Goal: Transaction & Acquisition: Purchase product/service

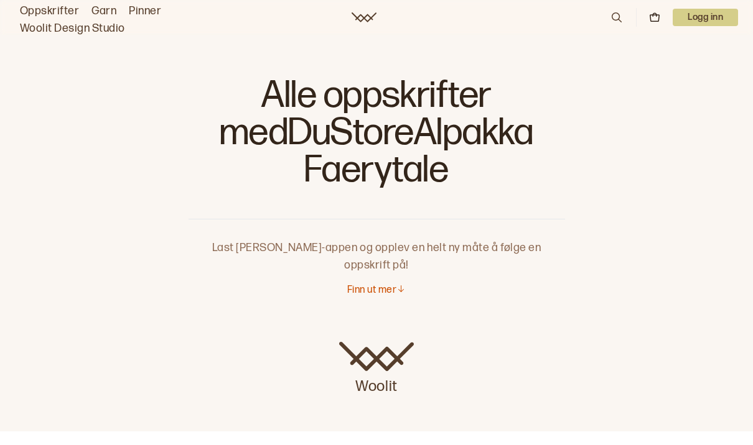
click at [54, 4] on link "Oppskrifter" at bounding box center [49, 10] width 59 height 17
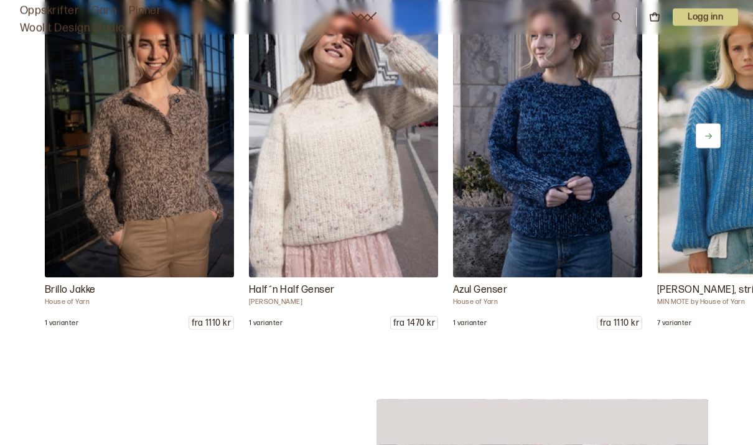
scroll to position [5726, 0]
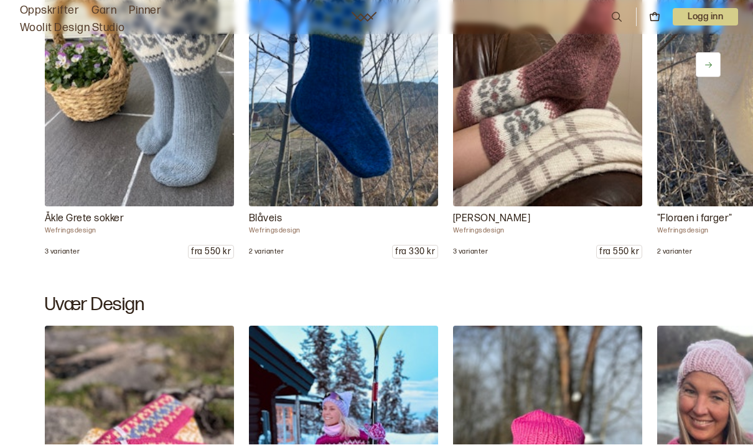
scroll to position [1152, 0]
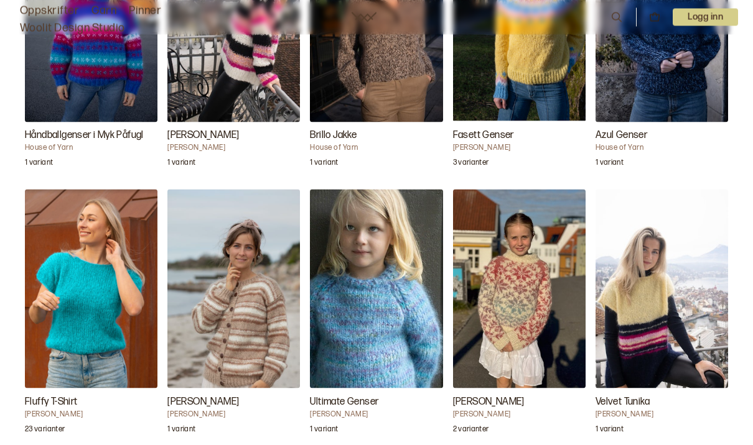
scroll to position [3797, 0]
click at [95, 298] on img "Fluffy T-Shirt" at bounding box center [91, 288] width 133 height 199
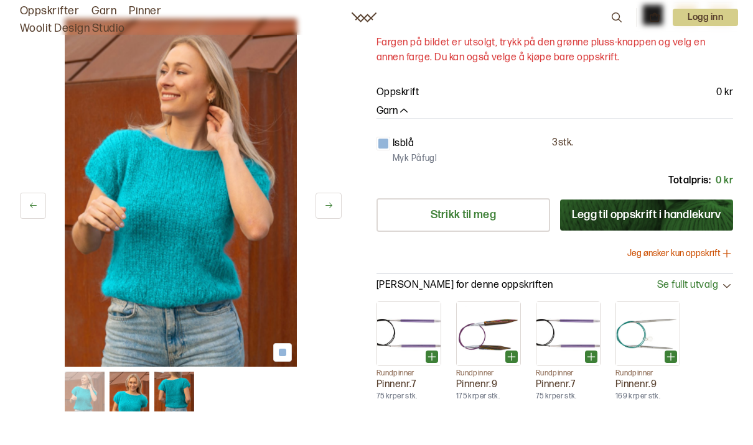
scroll to position [281, 0]
